Goal: Task Accomplishment & Management: Manage account settings

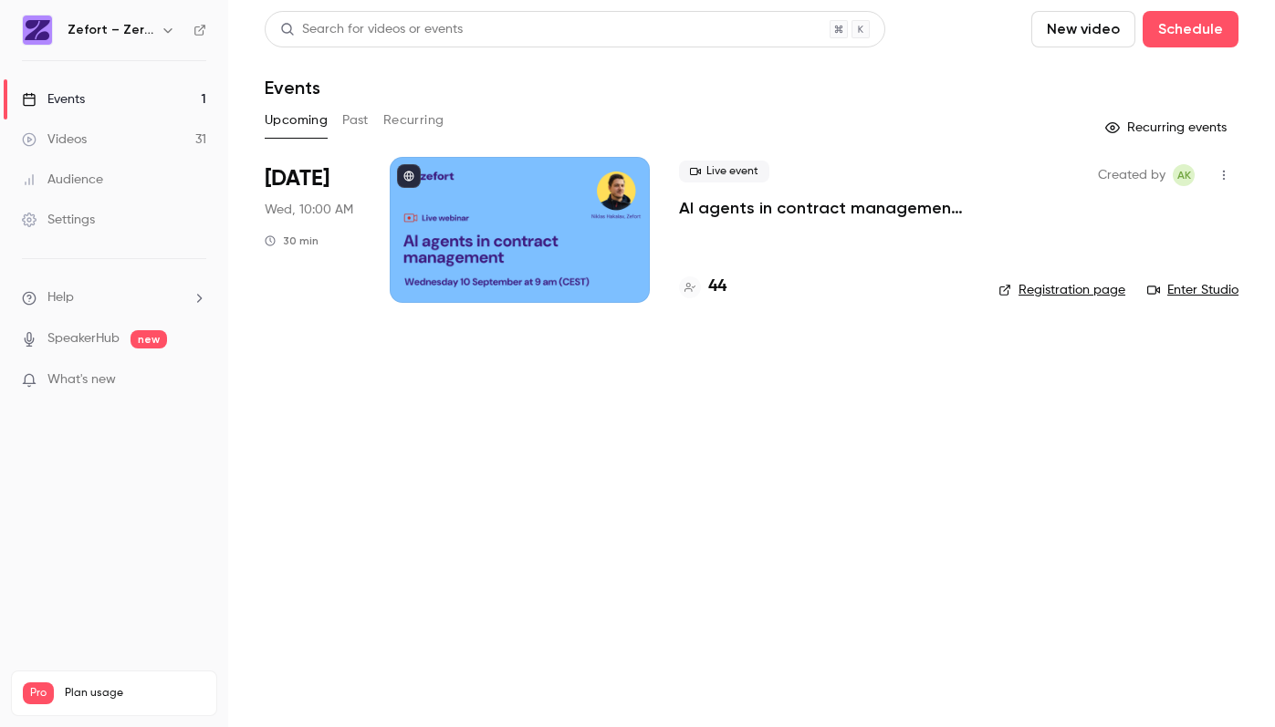
click at [118, 88] on link "Events 1" at bounding box center [114, 99] width 228 height 40
click at [512, 248] on div at bounding box center [520, 230] width 260 height 146
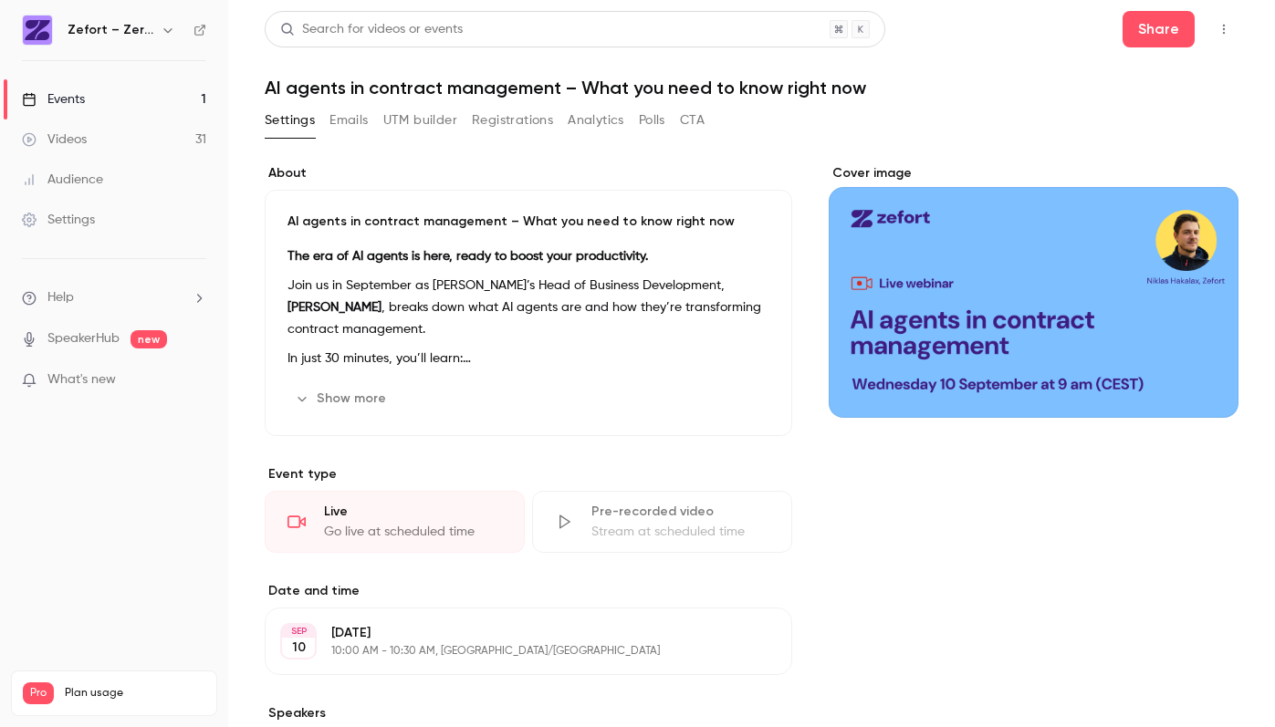
click at [511, 119] on button "Registrations" at bounding box center [512, 120] width 81 height 29
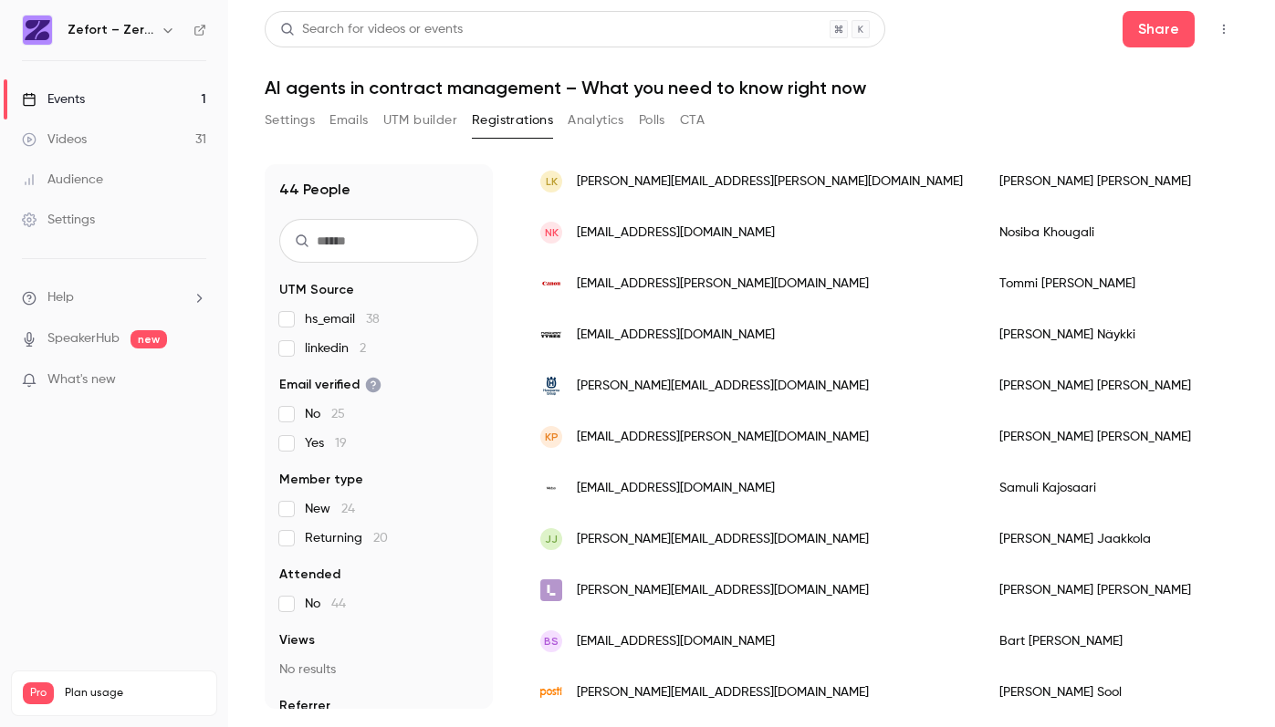
scroll to position [1055, 0]
